Goal: Information Seeking & Learning: Understand process/instructions

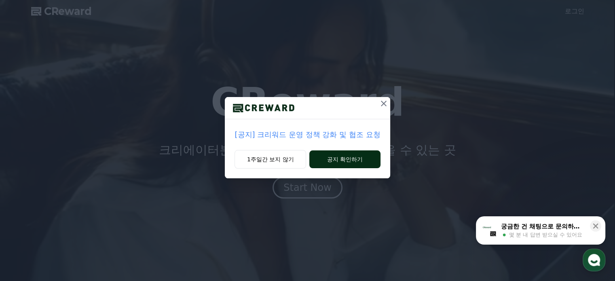
click at [353, 160] on button "공지 확인하기" at bounding box center [345, 160] width 71 height 18
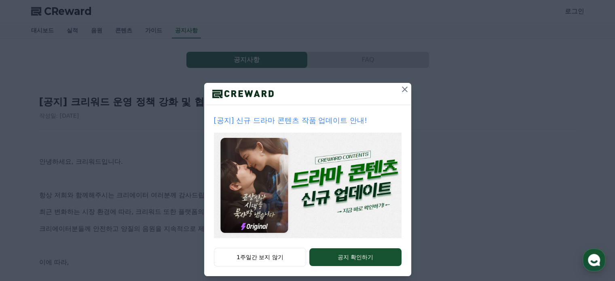
scroll to position [22, 0]
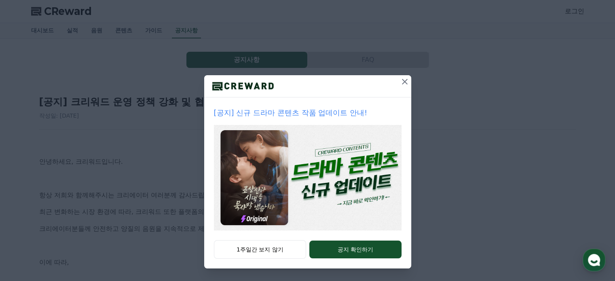
drag, startPoint x: 327, startPoint y: 247, endPoint x: 439, endPoint y: 50, distance: 227.2
click at [433, 65] on div "[공지] 신규 드라마 콘텐츠 작품 업데이트 안내! 1주일간 보지 않기 공지 확인하기" at bounding box center [307, 129] width 615 height 303
click at [402, 81] on icon at bounding box center [405, 82] width 6 height 6
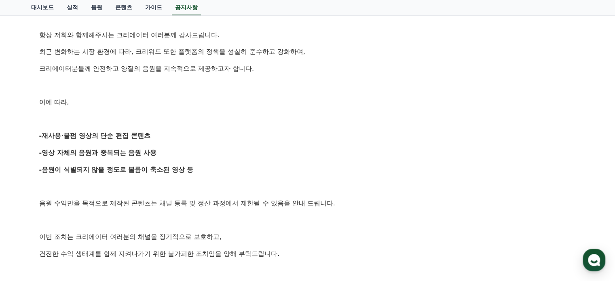
scroll to position [162, 0]
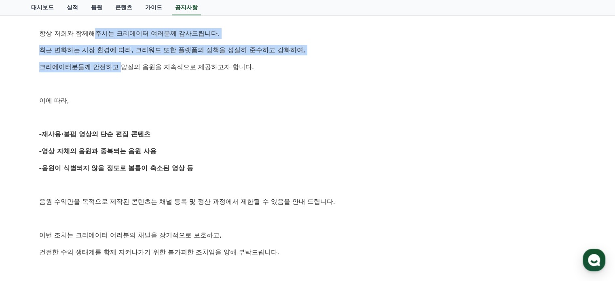
drag, startPoint x: 98, startPoint y: 34, endPoint x: 121, endPoint y: 57, distance: 33.8
type textarea "**********"
click at [121, 57] on div "안녕하세요, 크리워드입니다. 항상 저희와 함께해주시는 크리에이터 여러분께 감사드립니다. 최근 변화하는 시장 환경에 따라, 크리워드 또한 플랫폼…" at bounding box center [307, 185] width 537 height 414
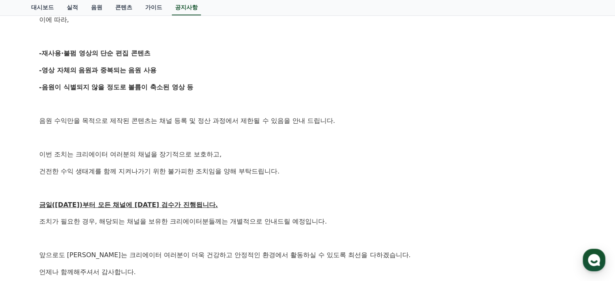
scroll to position [283, 0]
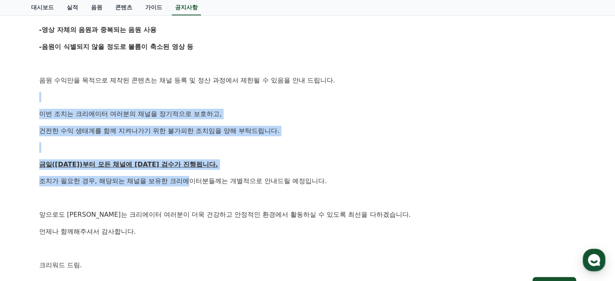
drag, startPoint x: 110, startPoint y: 100, endPoint x: 189, endPoint y: 180, distance: 111.9
click at [189, 180] on div "안녕하세요, 크리워드입니다. 항상 저희와 함께해주시는 크리에이터 여러분께 감사드립니다. 최근 변화하는 시장 환경에 따라, 크리워드 또한 플랫폼…" at bounding box center [307, 63] width 537 height 414
click at [189, 180] on p "조치가 필요한 경우, 해당되는 채널을 보유한 크리에이터분들께는 개별적으로 안내드릴 예정입니다." at bounding box center [307, 181] width 537 height 11
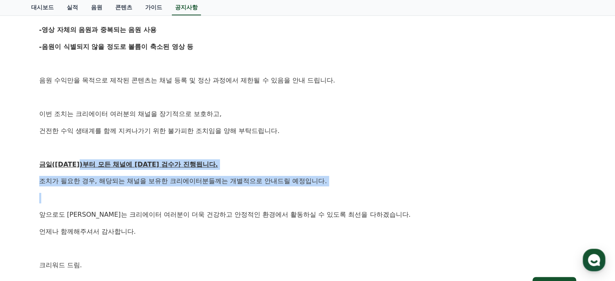
drag, startPoint x: 81, startPoint y: 165, endPoint x: 191, endPoint y: 189, distance: 113.5
click at [191, 189] on div "안녕하세요, 크리워드입니다. 항상 저희와 함께해주시는 크리에이터 여러분께 감사드립니다. 최근 변화하는 시장 환경에 따라, 크리워드 또한 플랫폼…" at bounding box center [307, 63] width 537 height 414
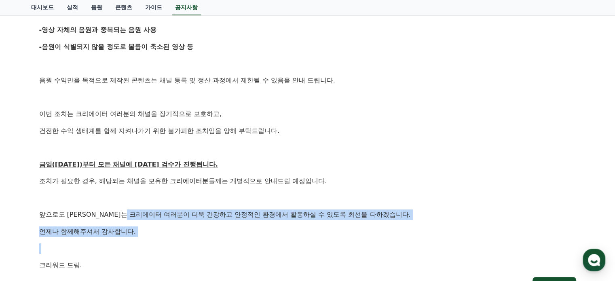
drag, startPoint x: 147, startPoint y: 209, endPoint x: 243, endPoint y: 240, distance: 100.4
click at [243, 240] on div "안녕하세요, 크리워드입니다. 항상 저희와 함께해주시는 크리에이터 여러분께 감사드립니다. 최근 변화하는 시장 환경에 따라, 크리워드 또한 플랫폼…" at bounding box center [307, 63] width 537 height 414
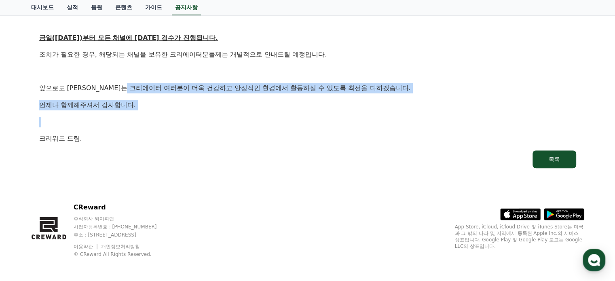
scroll to position [411, 0]
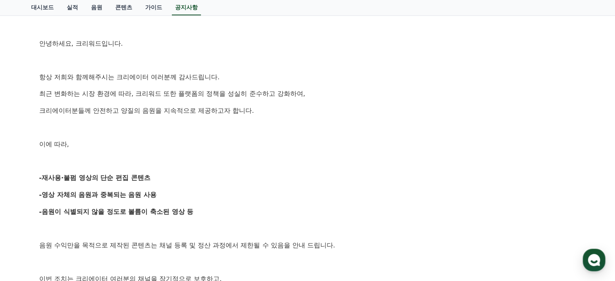
scroll to position [0, 0]
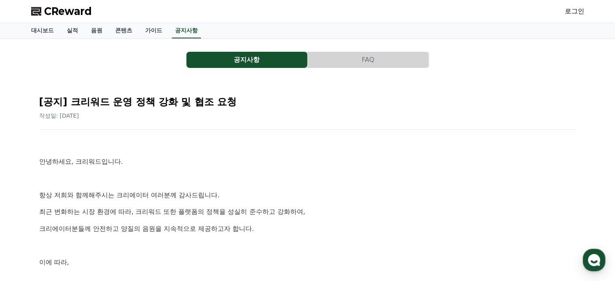
click at [50, 9] on span "CReward" at bounding box center [68, 11] width 48 height 13
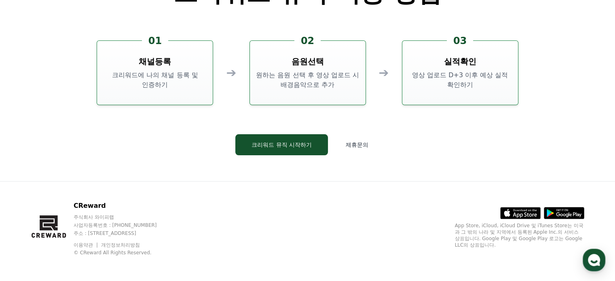
scroll to position [2192, 0]
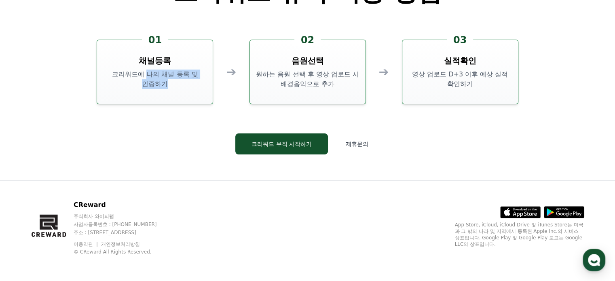
drag, startPoint x: 145, startPoint y: 75, endPoint x: 222, endPoint y: 90, distance: 78.8
click at [222, 90] on div "01 채널등록 크리워드에 나의 채널 등록 및 인증하기 ➔ 02 음원선택 원하는 음원 선택 후 영상 업로드 시 배경음악으로 추가 ➔ 03 실적확…" at bounding box center [308, 72] width 422 height 65
drag, startPoint x: 326, startPoint y: 87, endPoint x: 352, endPoint y: 96, distance: 27.7
click at [351, 95] on div "02 음원선택 원하는 음원 선택 후 영상 업로드 시 배경음악으로 추가" at bounding box center [308, 72] width 117 height 65
click at [353, 97] on div "02 음원선택 원하는 음원 선택 후 영상 업로드 시 배경음악으로 추가" at bounding box center [308, 72] width 117 height 65
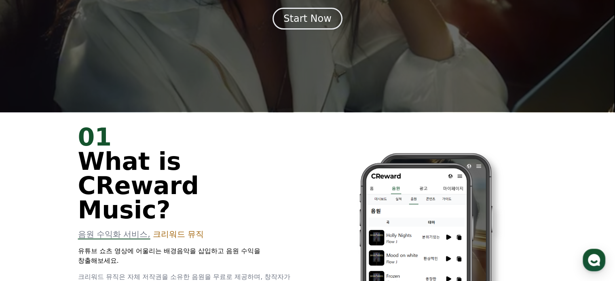
scroll to position [0, 0]
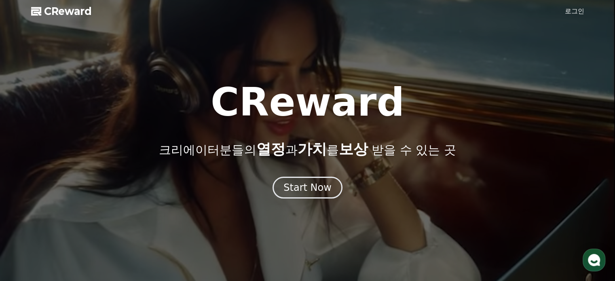
click at [0, 144] on div "CReward 크리에이터분들의 열정 과 가치 를 보상 받을 수 있는 곳" at bounding box center [307, 120] width 615 height 74
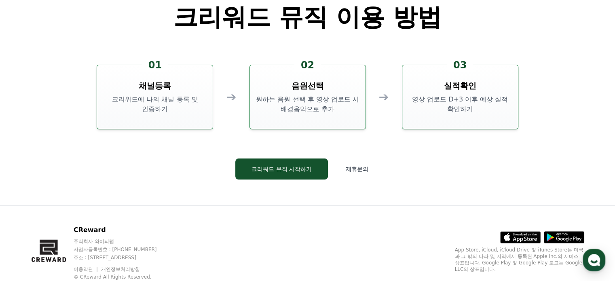
scroll to position [2192, 0]
